Goal: Check status: Check status

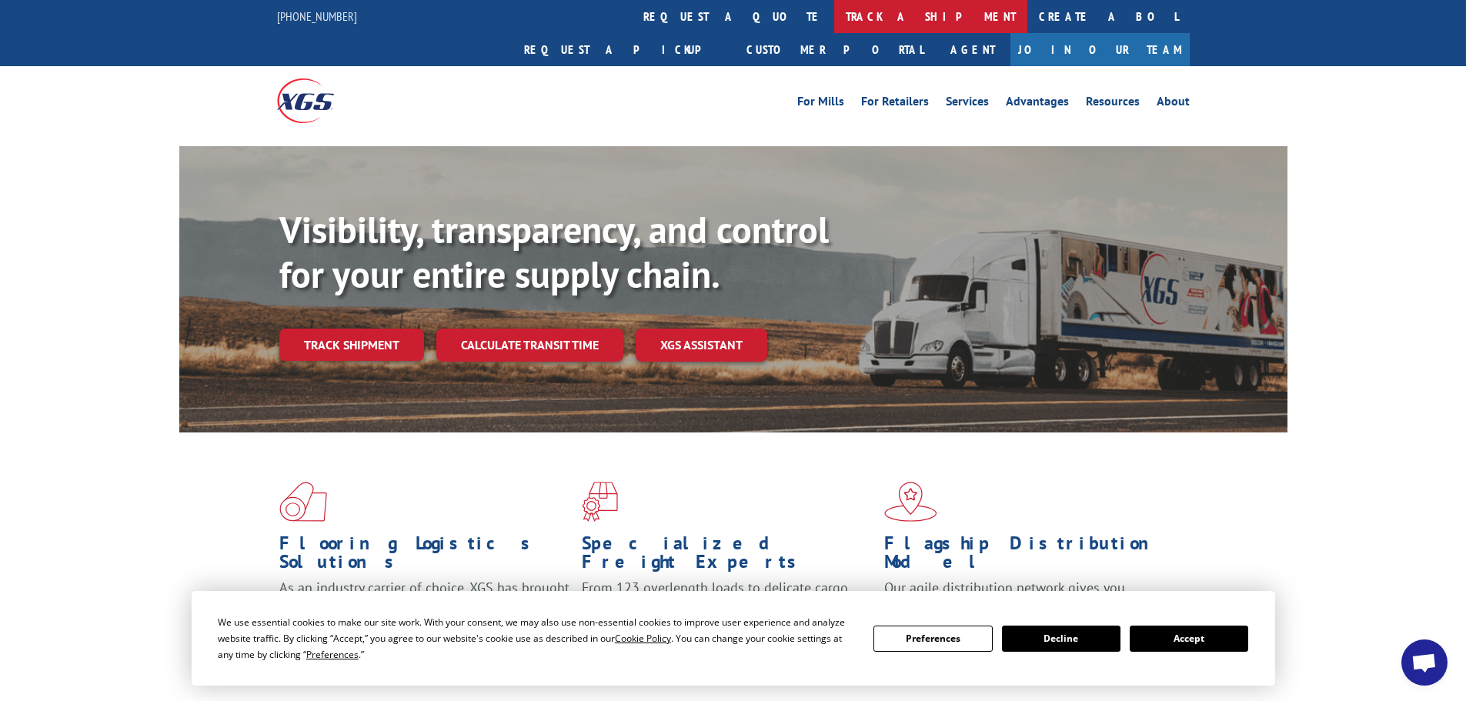
click at [834, 18] on link "track a shipment" at bounding box center [930, 16] width 193 height 33
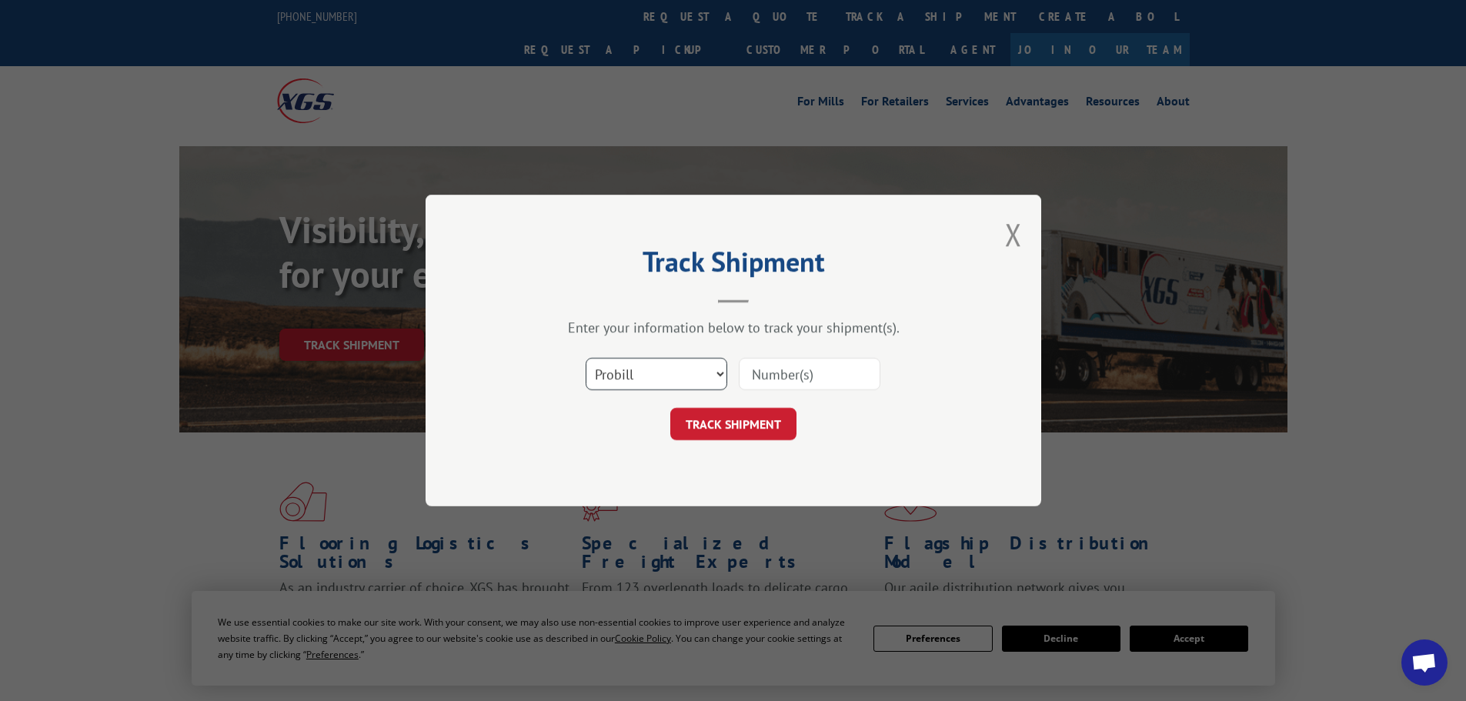
click at [647, 367] on select "Select category... Probill BOL PO" at bounding box center [657, 374] width 142 height 32
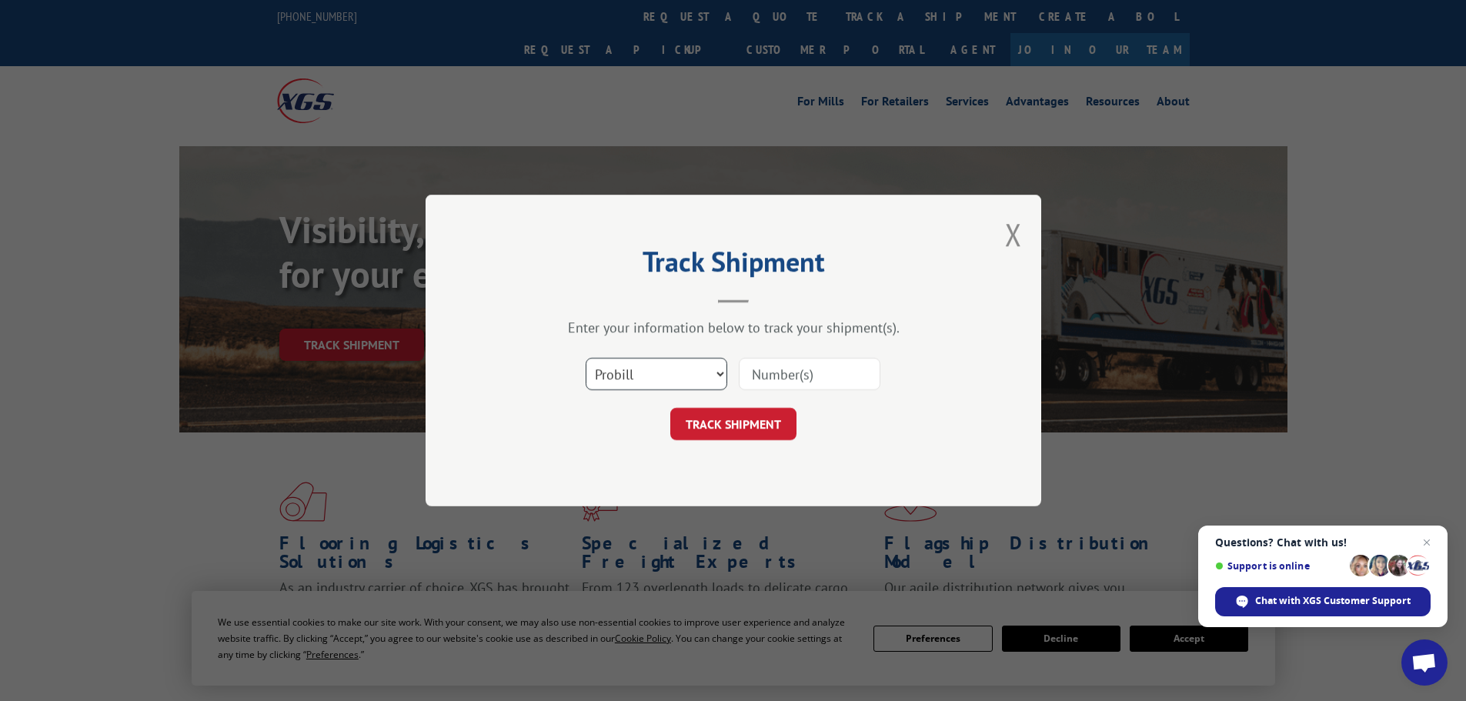
select select "bol"
click at [586, 358] on select "Select category... Probill BOL PO" at bounding box center [657, 374] width 142 height 32
click at [747, 376] on input at bounding box center [810, 374] width 142 height 32
paste input "6026956"
type input "6026956"
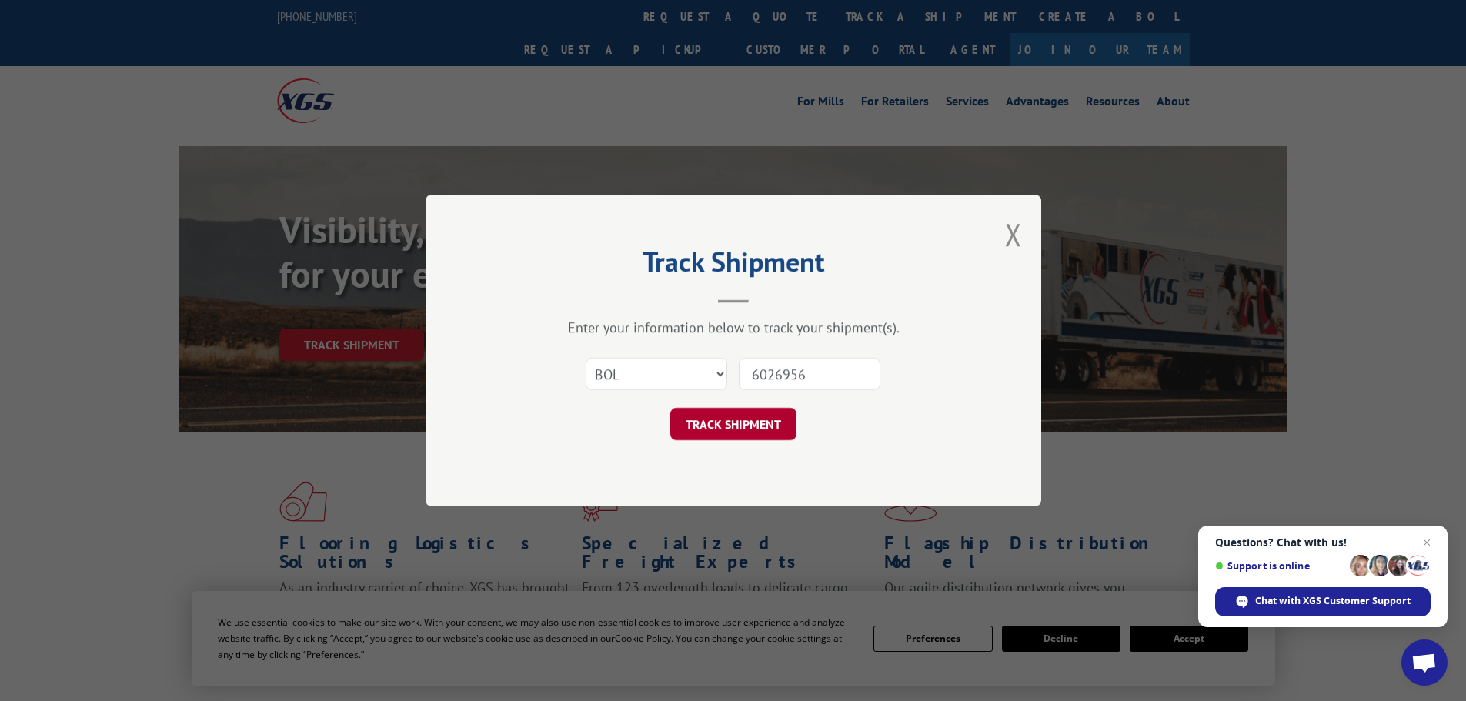
click at [708, 429] on button "TRACK SHIPMENT" at bounding box center [733, 424] width 126 height 32
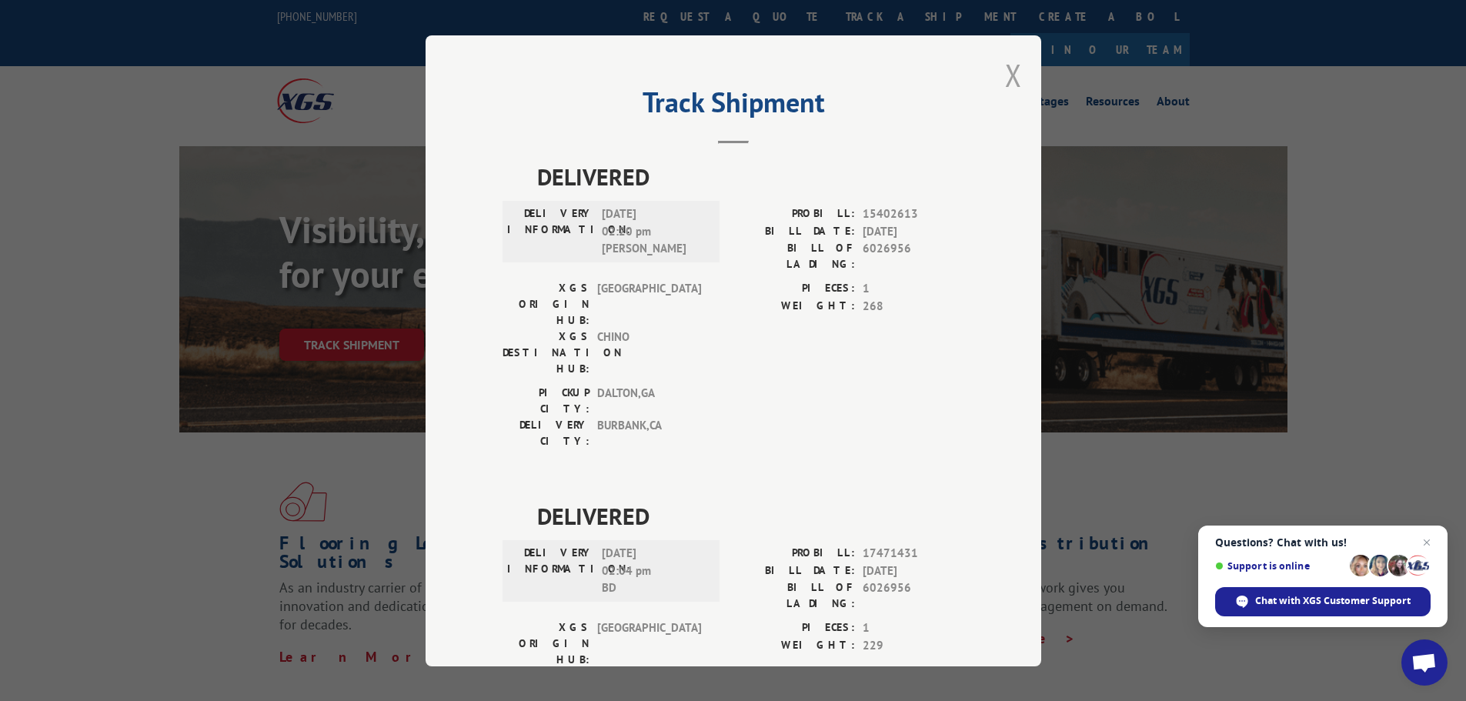
click at [1005, 78] on button "Close modal" at bounding box center [1013, 75] width 17 height 41
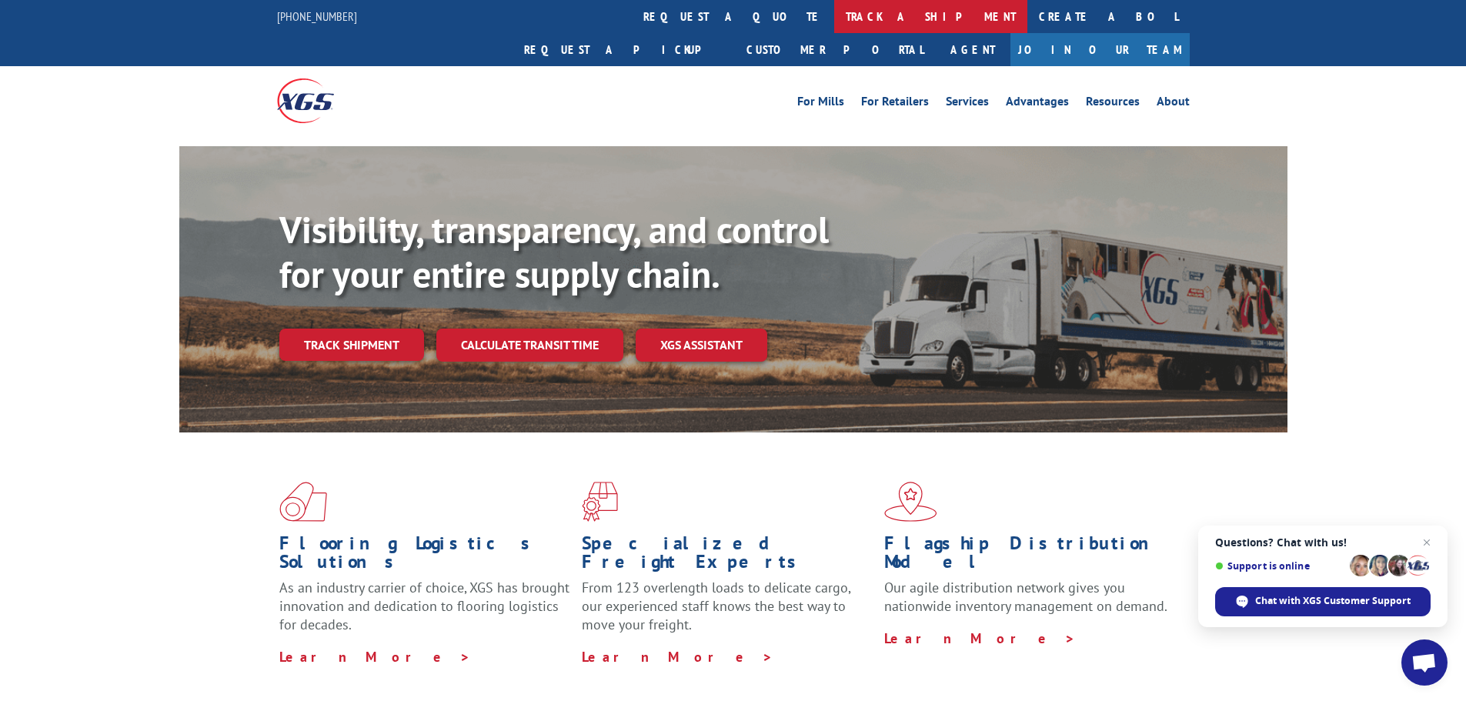
click at [834, 17] on link "track a shipment" at bounding box center [930, 16] width 193 height 33
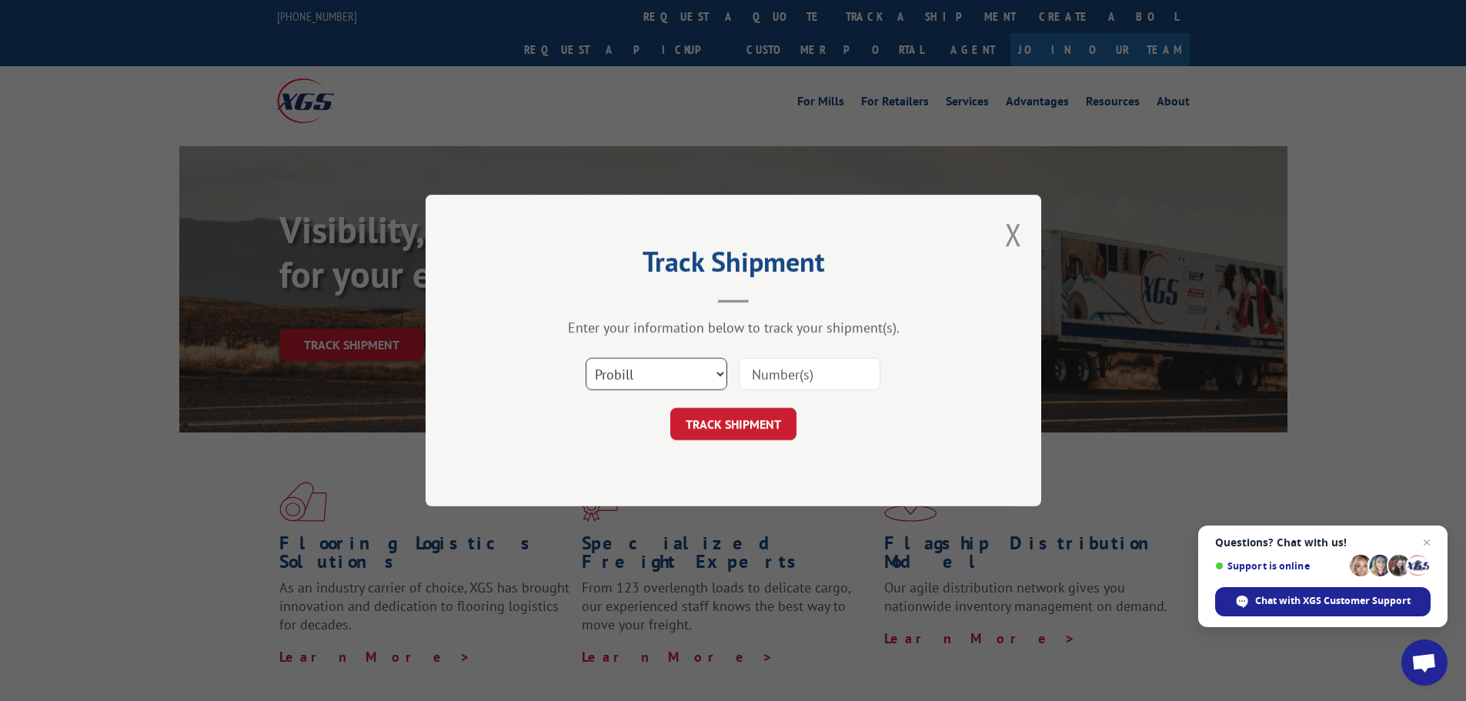
click at [638, 368] on select "Select category... Probill BOL PO" at bounding box center [657, 374] width 142 height 32
select select "bol"
click at [586, 358] on select "Select category... Probill BOL PO" at bounding box center [657, 374] width 142 height 32
click at [794, 376] on input at bounding box center [810, 374] width 142 height 32
paste input "5270385"
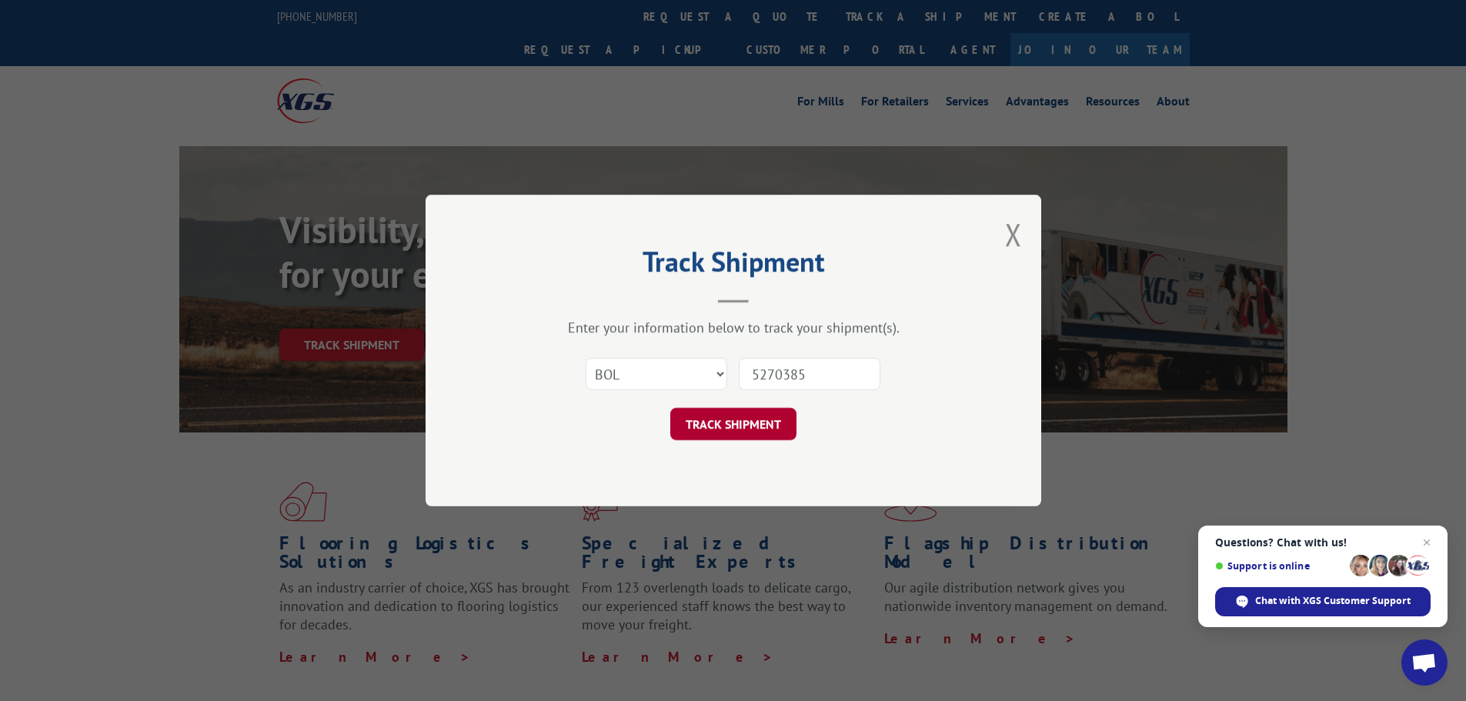
type input "5270385"
click at [708, 429] on button "TRACK SHIPMENT" at bounding box center [733, 424] width 126 height 32
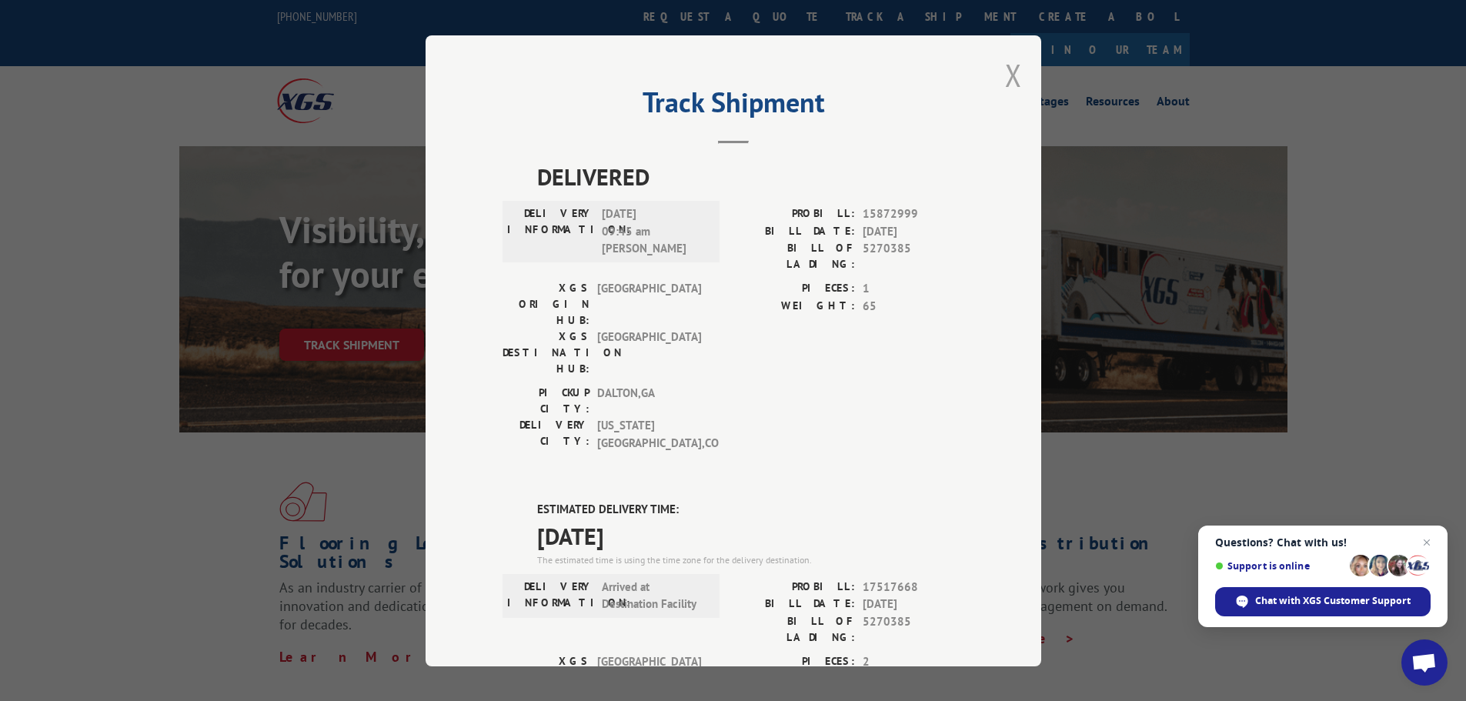
click at [1008, 79] on button "Close modal" at bounding box center [1013, 75] width 17 height 41
